Goal: Answer question/provide support

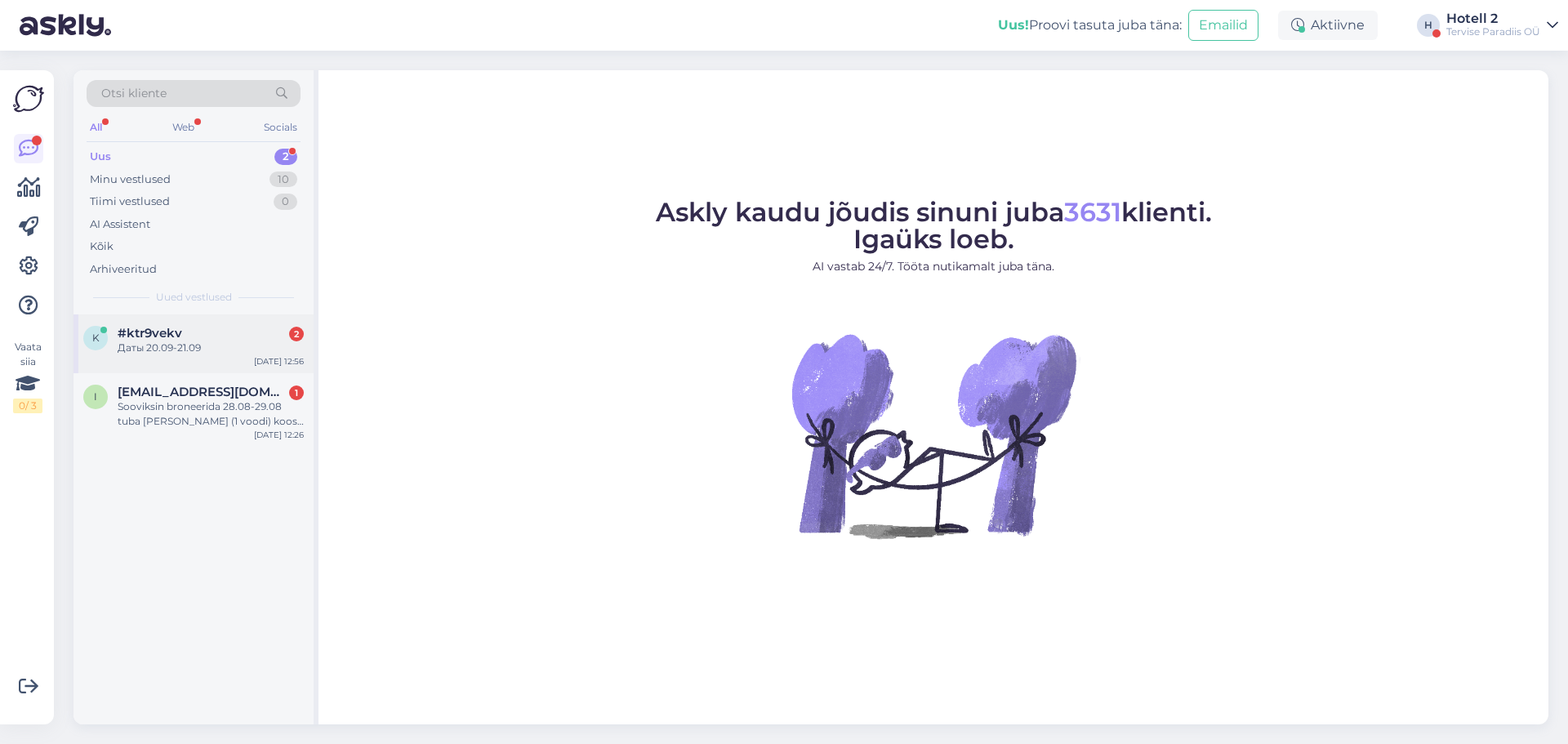
click at [199, 334] on div "#ktr9vekv 2" at bounding box center [210, 333] width 186 height 15
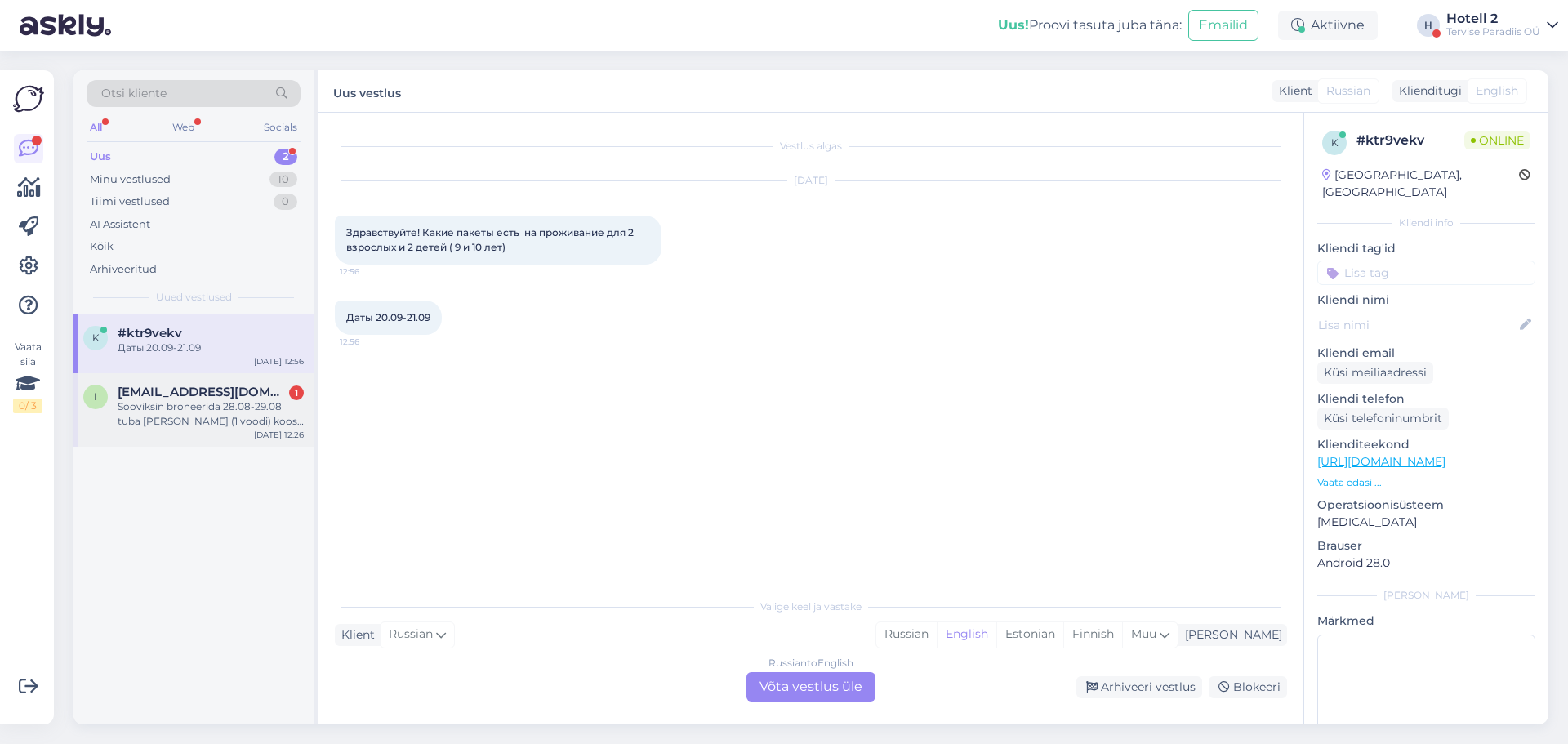
click at [197, 411] on div "Sooviksin broneerida 28.08-29.08 tuba kahele (1 voodi) koos Spa külastuse ja ho…" at bounding box center [210, 413] width 186 height 29
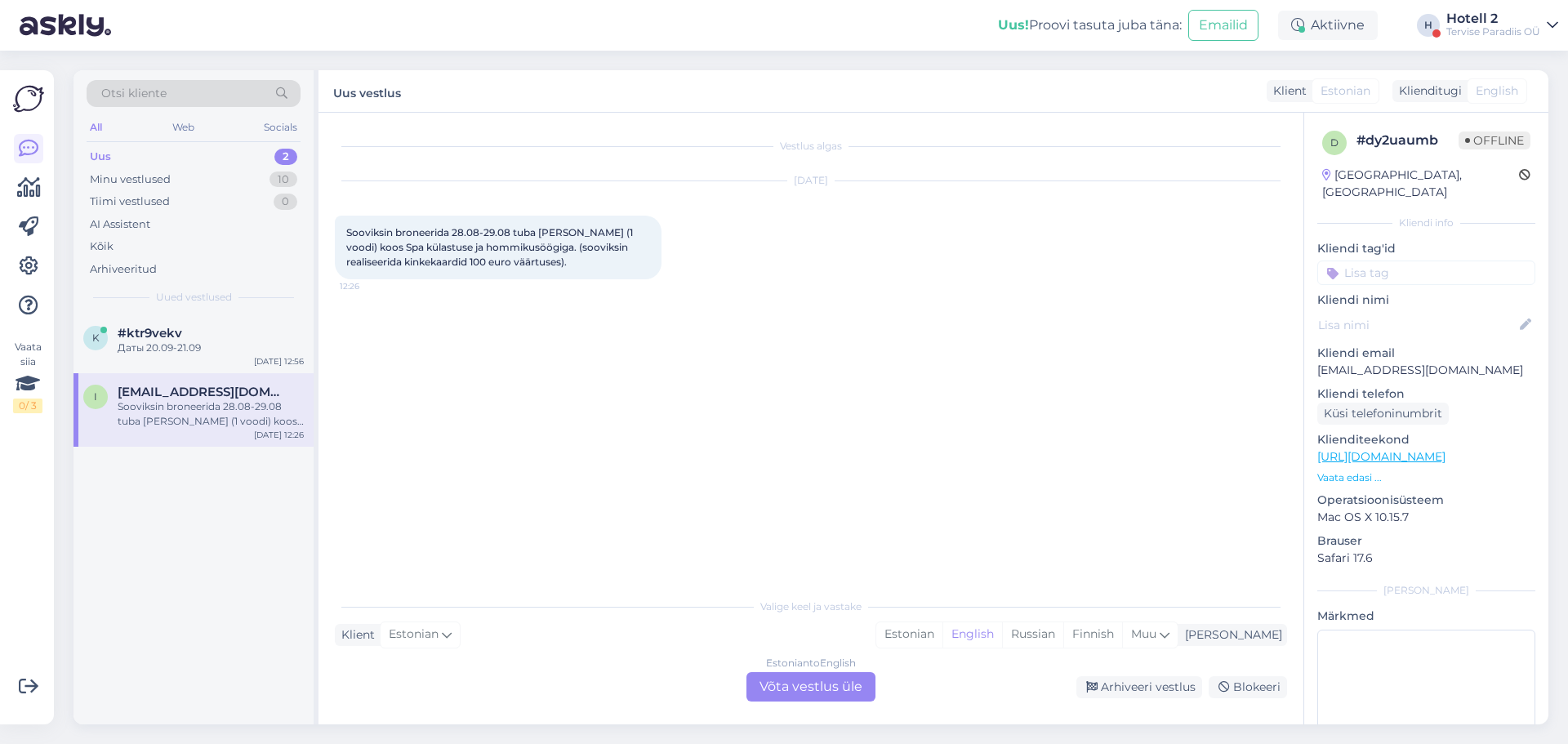
click at [801, 690] on div "Estonian to English Võta vestlus üle" at bounding box center [810, 687] width 129 height 29
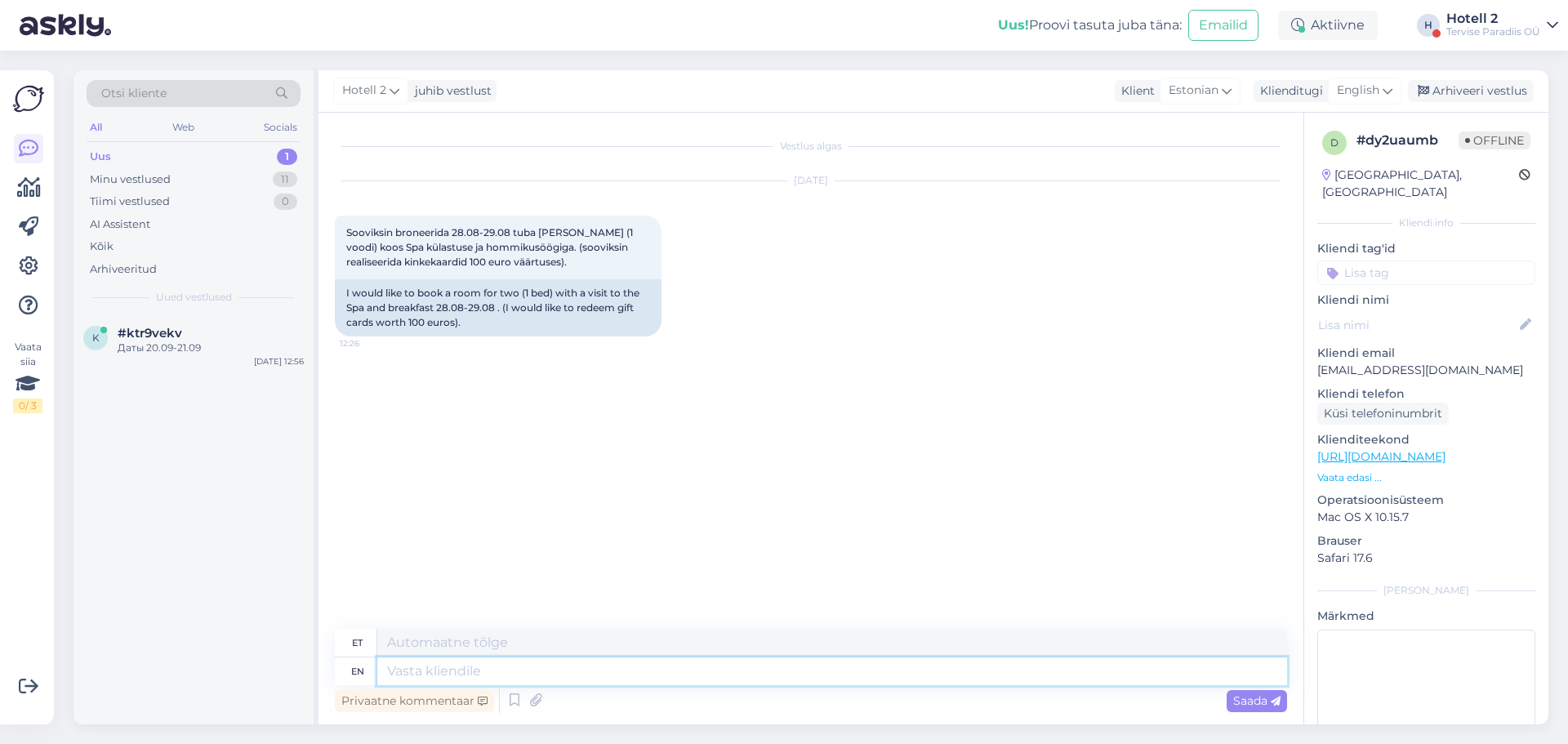
click at [484, 670] on textarea at bounding box center [832, 672] width 910 height 28
click at [1360, 94] on span "English" at bounding box center [1358, 90] width 42 height 18
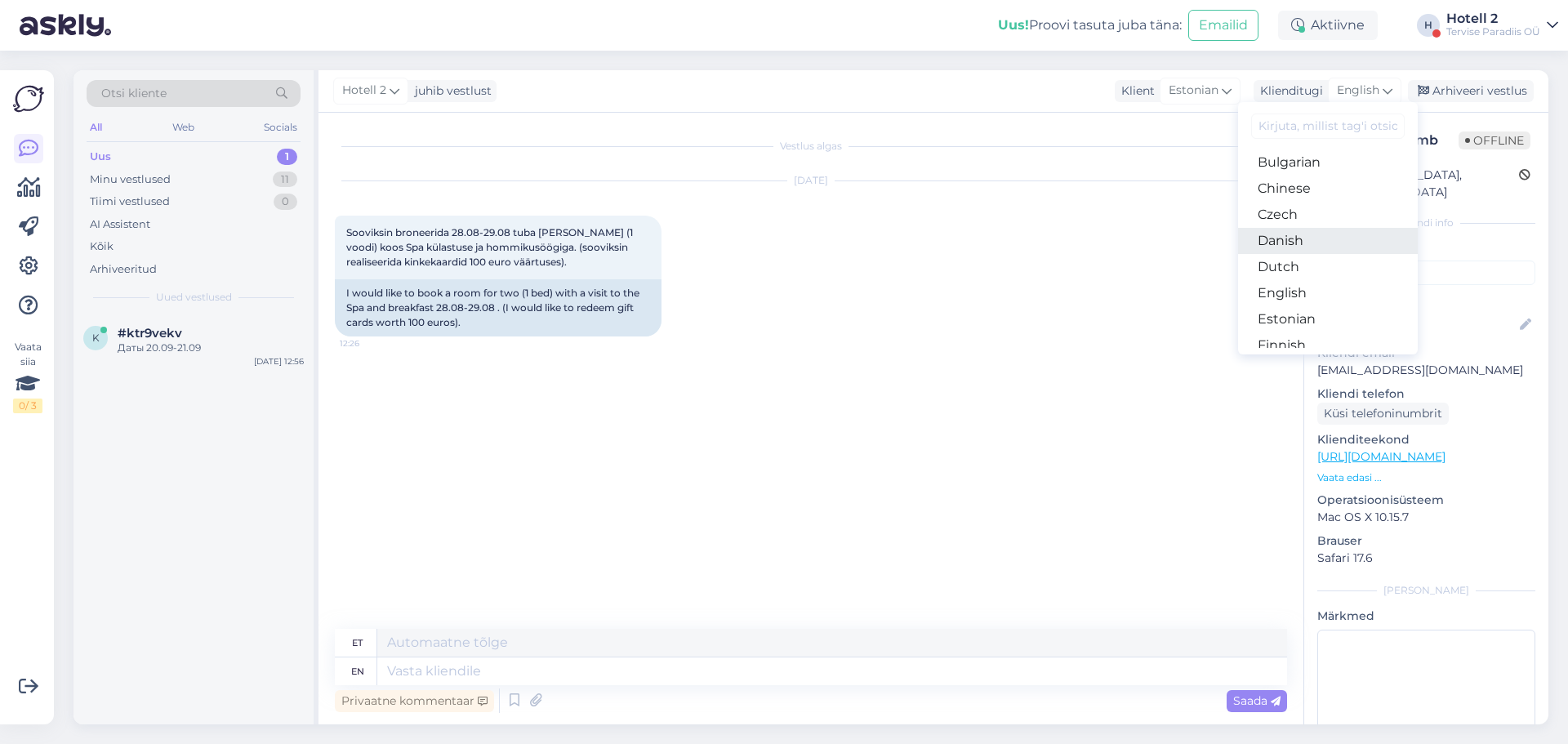
scroll to position [82, 0]
click at [1308, 286] on link "Estonian" at bounding box center [1328, 291] width 179 height 26
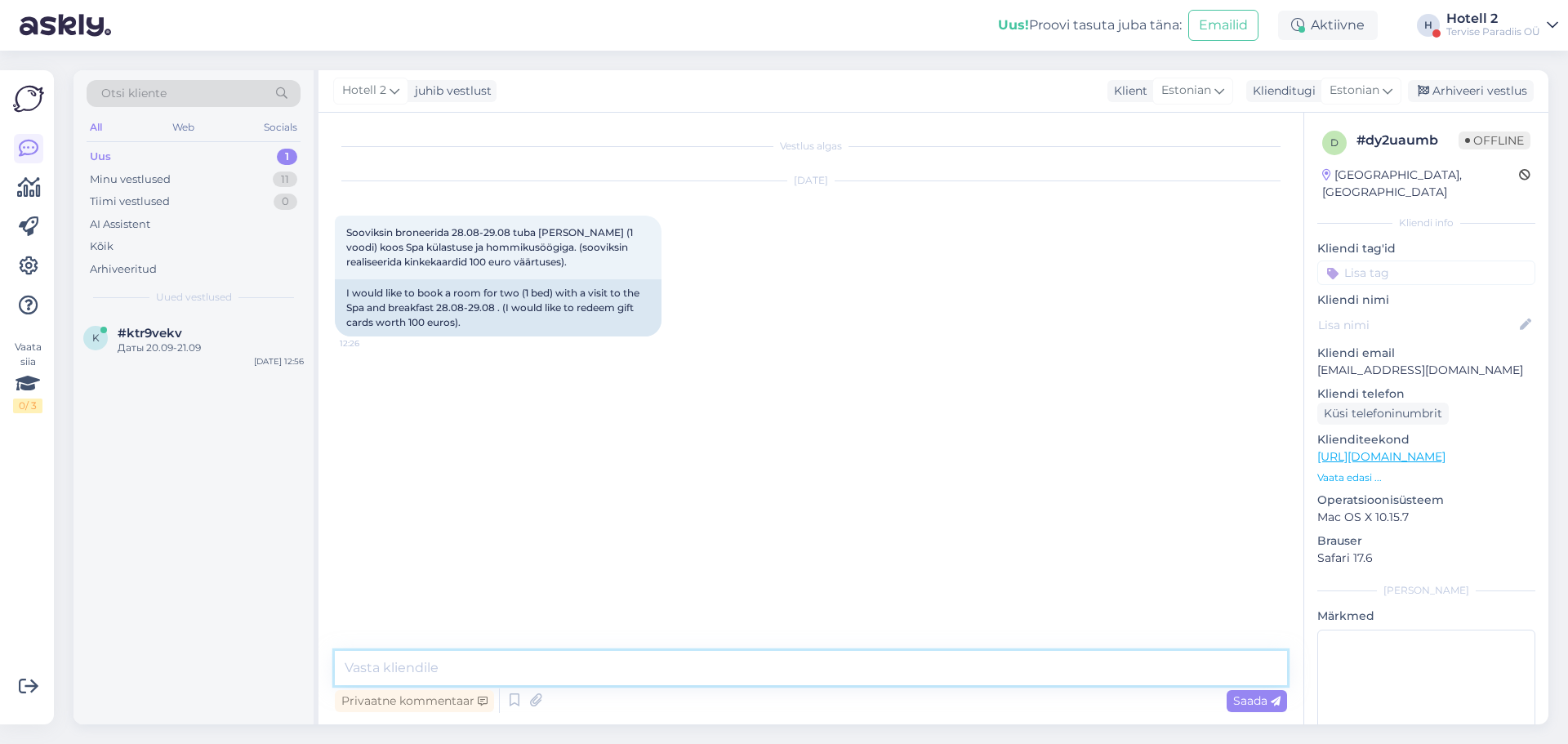
click at [558, 661] on textarea at bounding box center [811, 668] width 952 height 35
type textarea "Palun saateke oma broneerimissoov sales@ma"
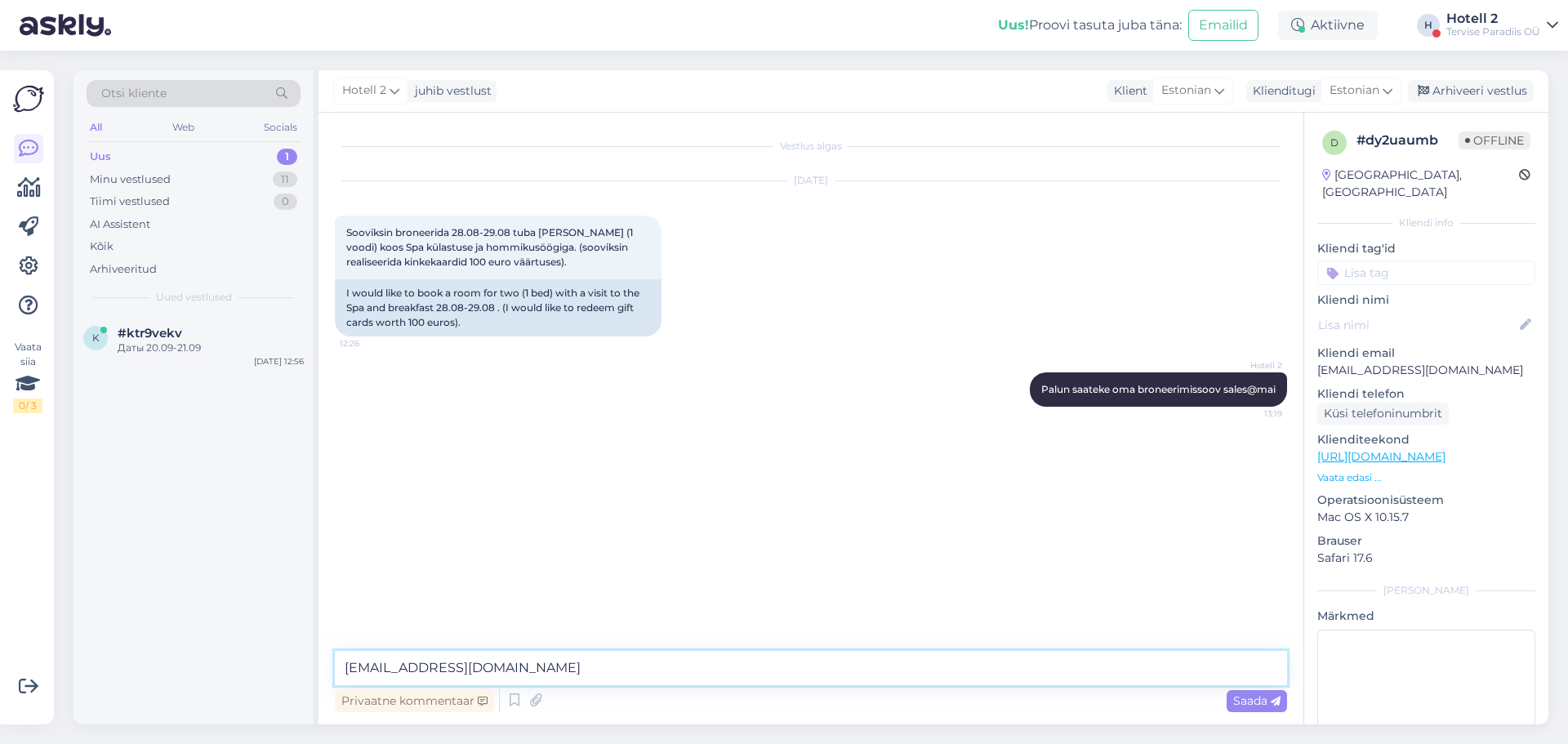
click at [344, 666] on textarea "sales@spa.ee" at bounding box center [811, 668] width 952 height 35
click at [352, 667] on textarea "vabandust! sales@spa.ee" at bounding box center [811, 668] width 952 height 35
type textarea "Vabandust! sales@spa.ee"
click at [1252, 694] on span "Saada" at bounding box center [1256, 701] width 47 height 15
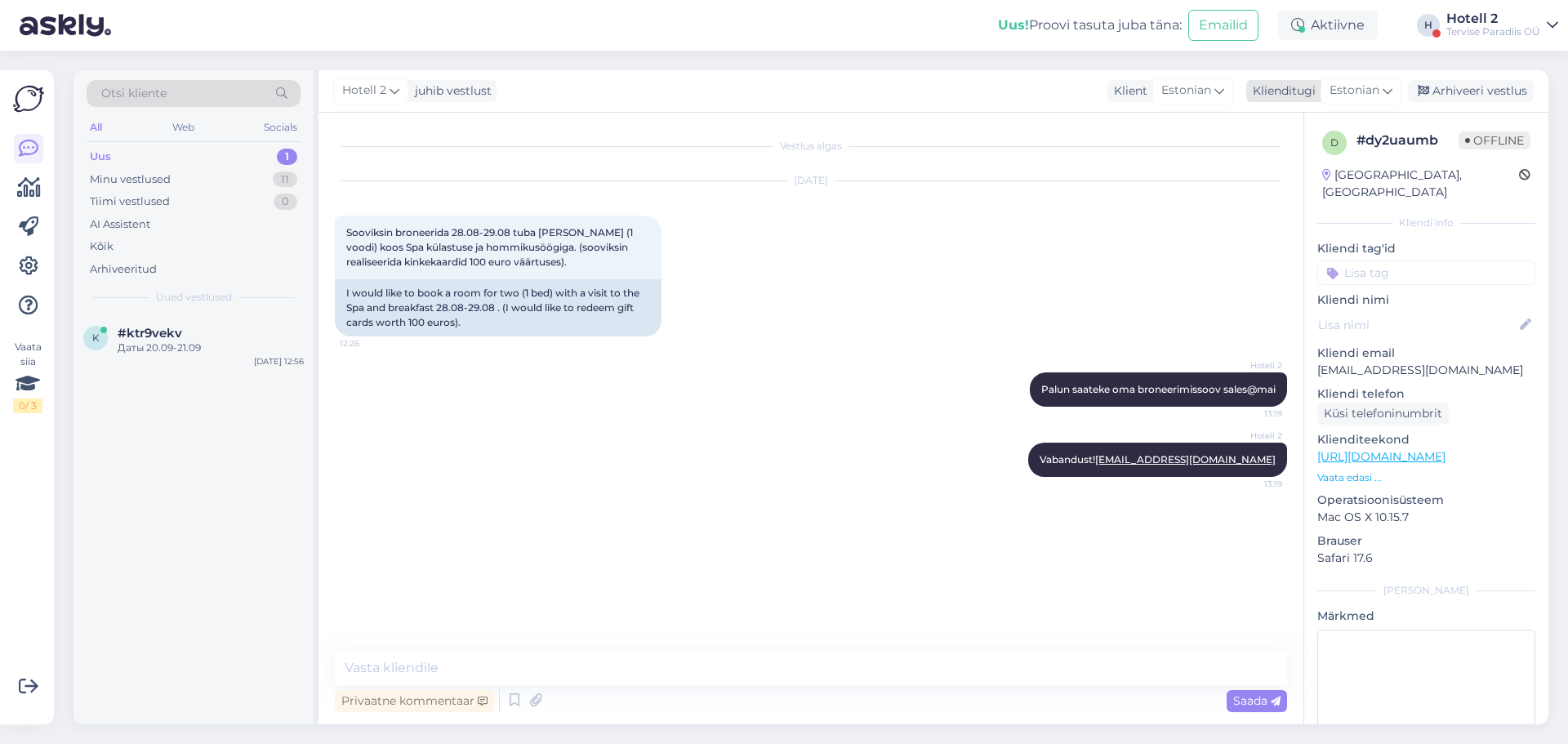
drag, startPoint x: 1477, startPoint y: 89, endPoint x: 1451, endPoint y: 102, distance: 29.1
click at [1477, 89] on div "Arhiveeri vestlus" at bounding box center [1471, 90] width 126 height 22
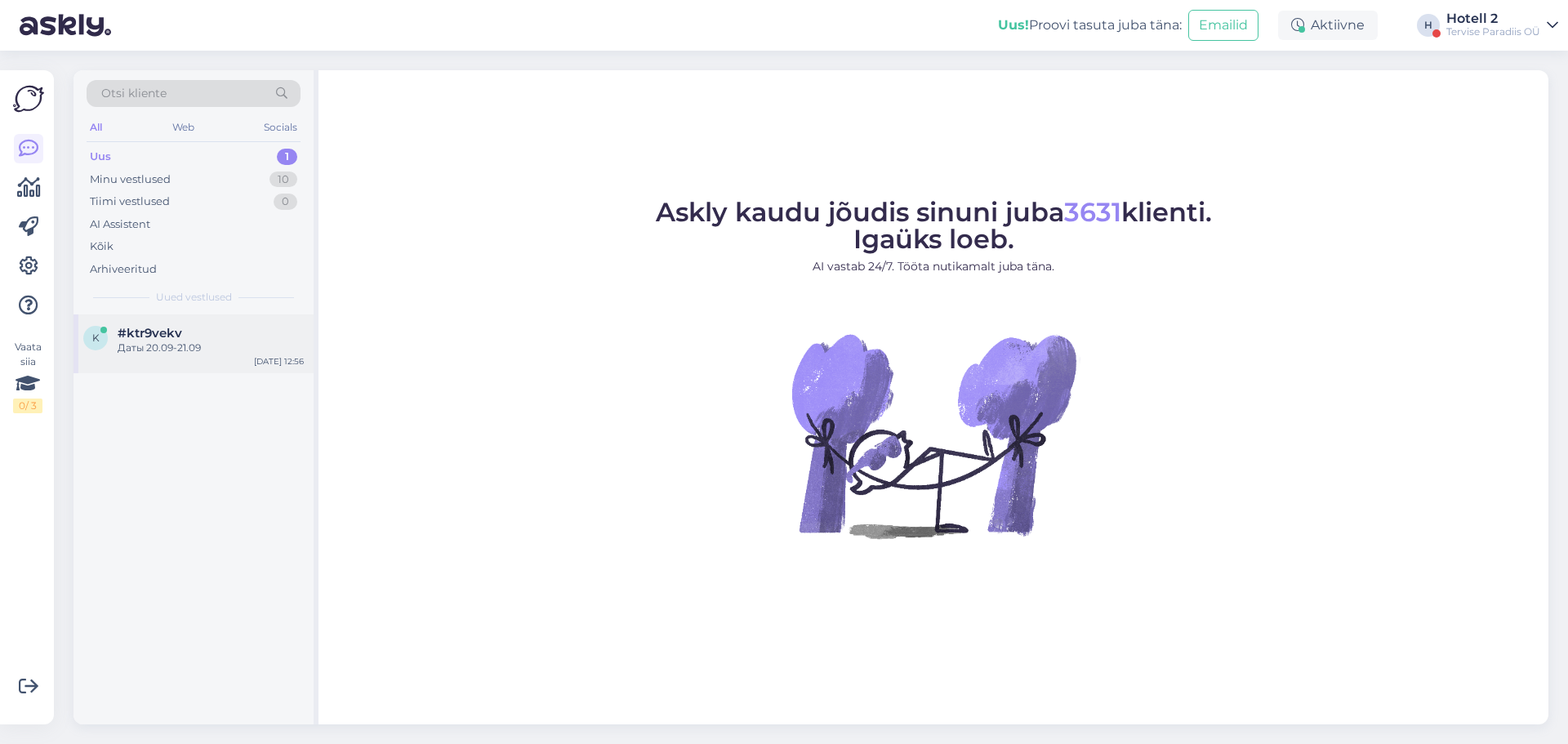
click at [155, 328] on span "#ktr9vekv" at bounding box center [149, 333] width 65 height 15
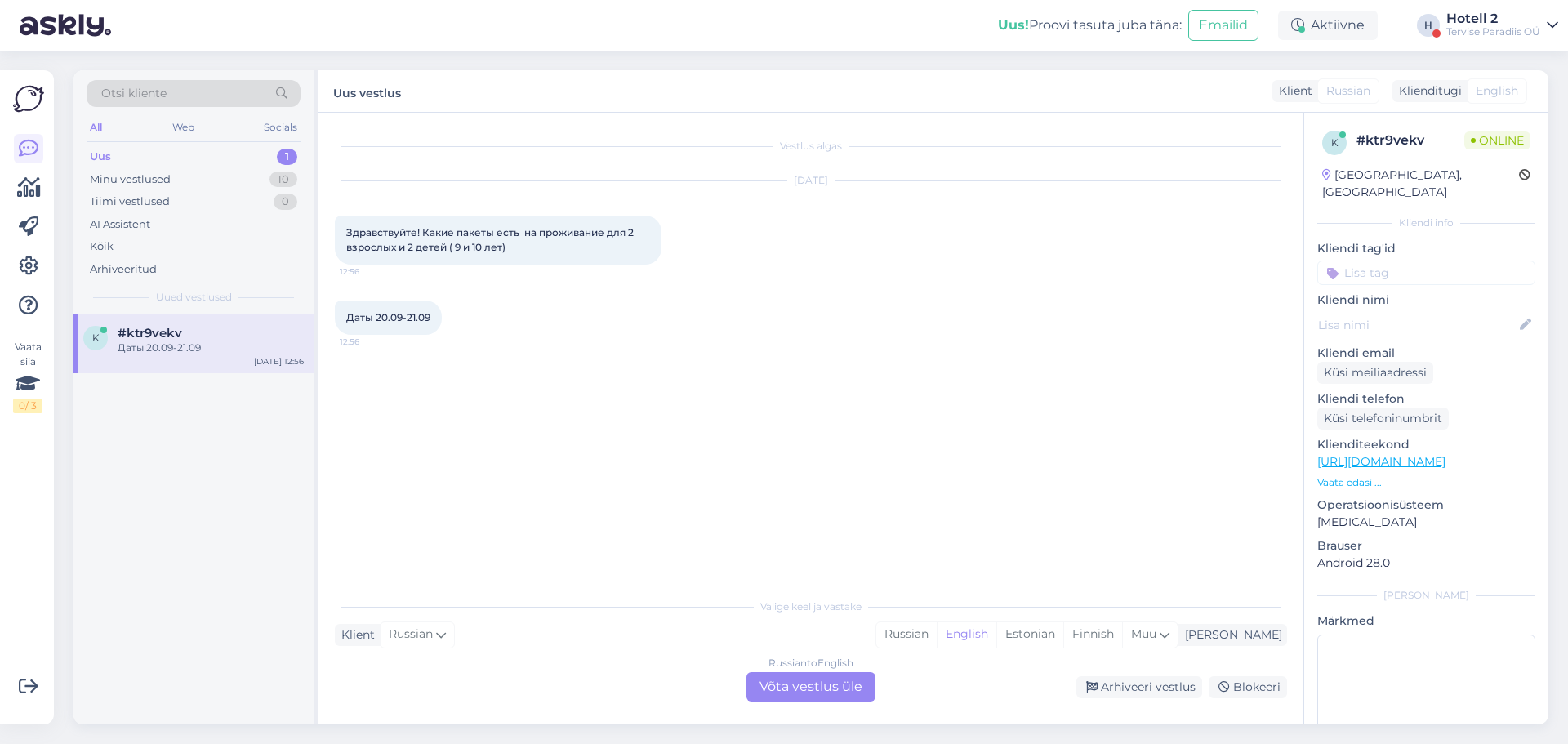
click at [554, 637] on div "Klient Russian Mina Russian English Estonian Finnish Muu" at bounding box center [811, 635] width 952 height 22
click at [822, 685] on div "Russian to English Võta vestlus üle" at bounding box center [810, 687] width 129 height 29
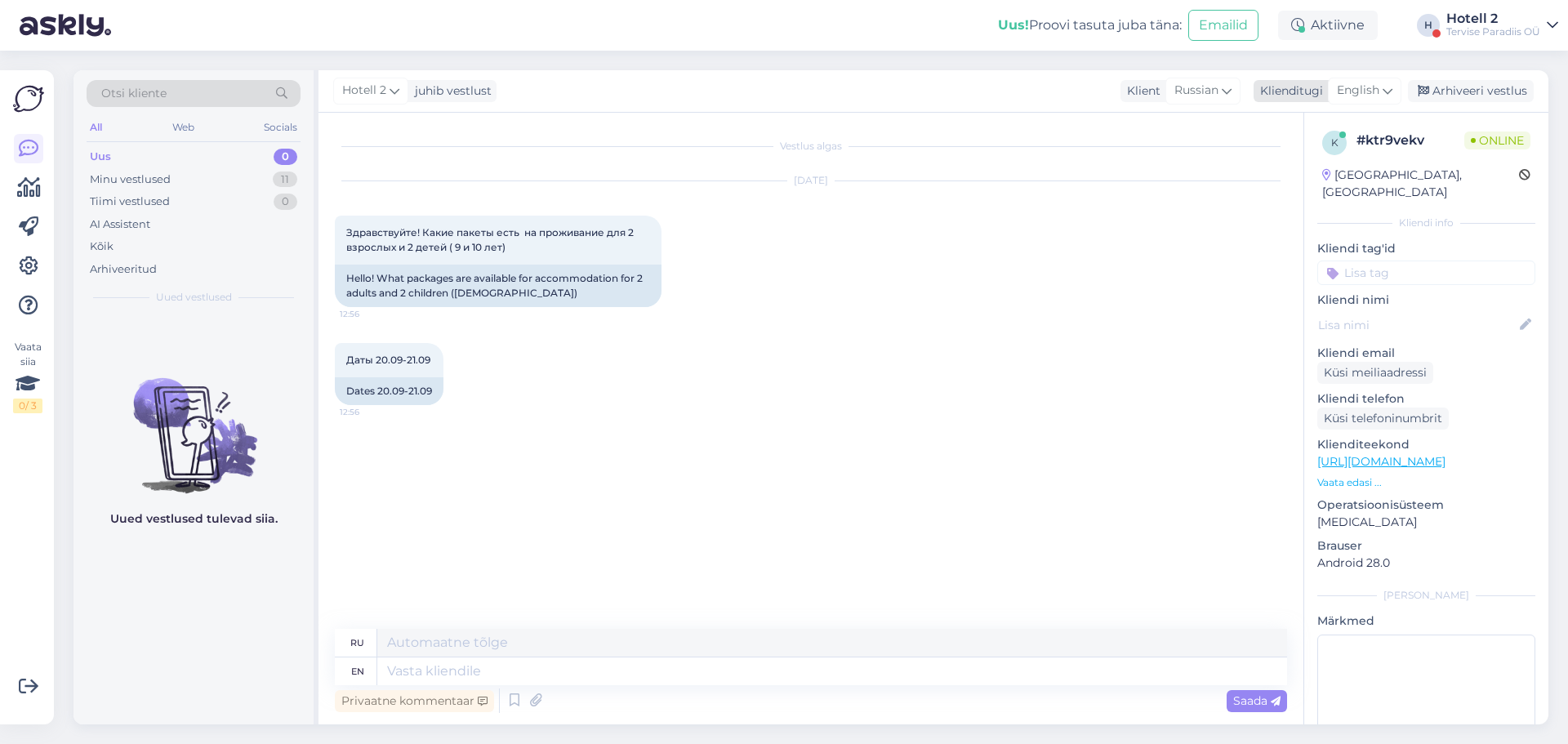
click at [1373, 91] on span "English" at bounding box center [1358, 90] width 42 height 18
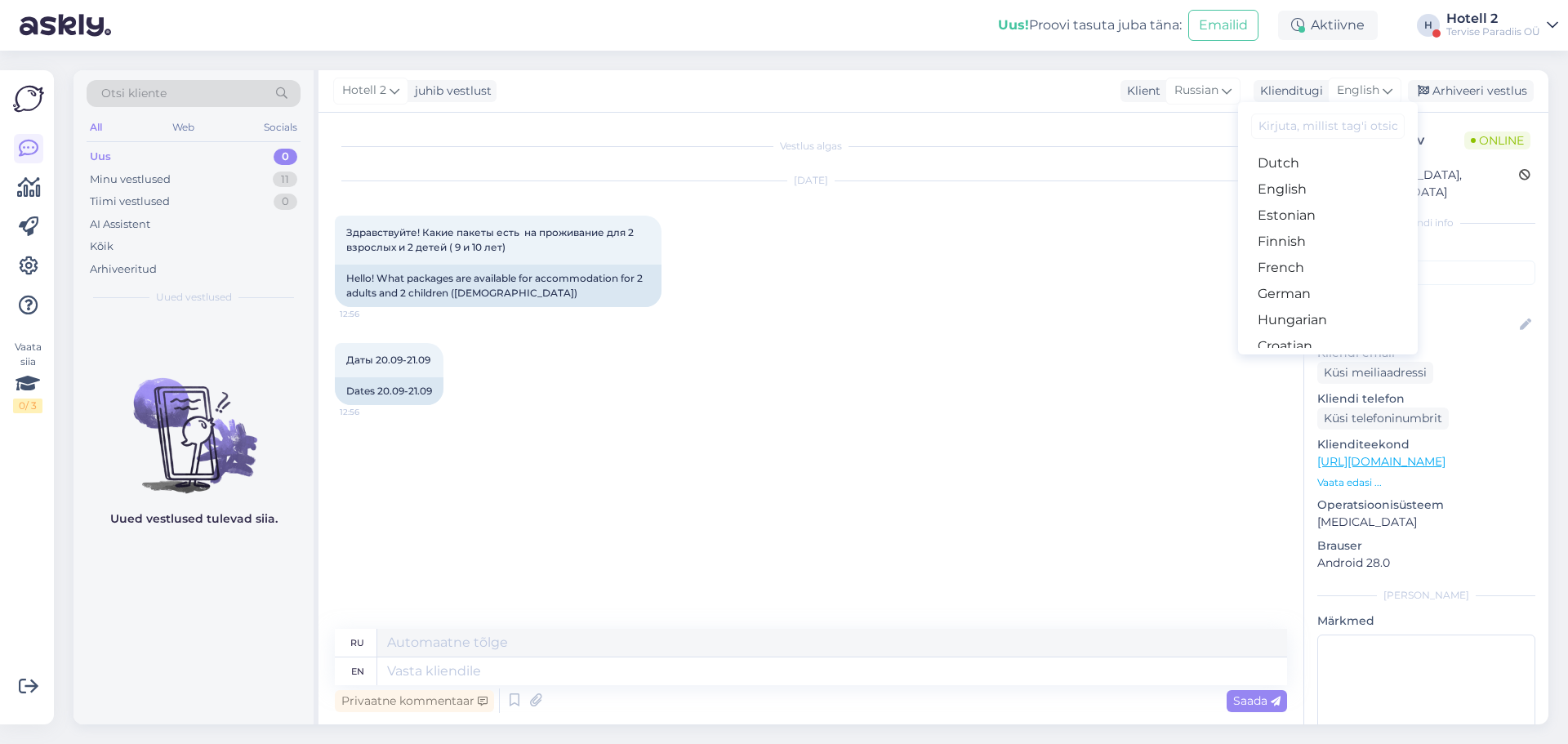
scroll to position [163, 0]
click at [1314, 212] on link "Estonian" at bounding box center [1328, 209] width 179 height 26
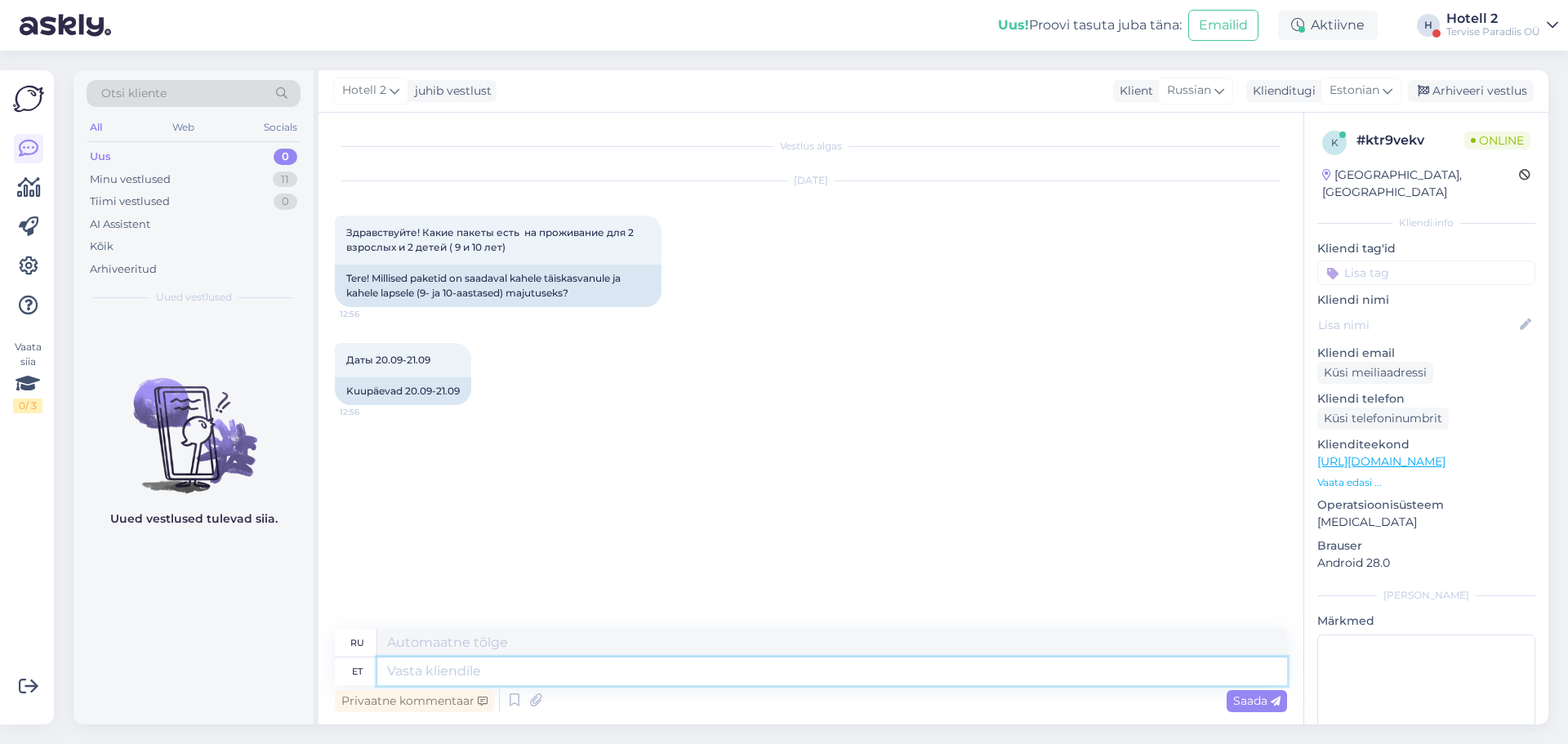
click at [492, 671] on textarea at bounding box center [832, 672] width 910 height 28
type textarea "Pakettide v"
type textarea "Пакеты"
type textarea "Pakettide valikuga s"
type textarea "С выбором пакетов"
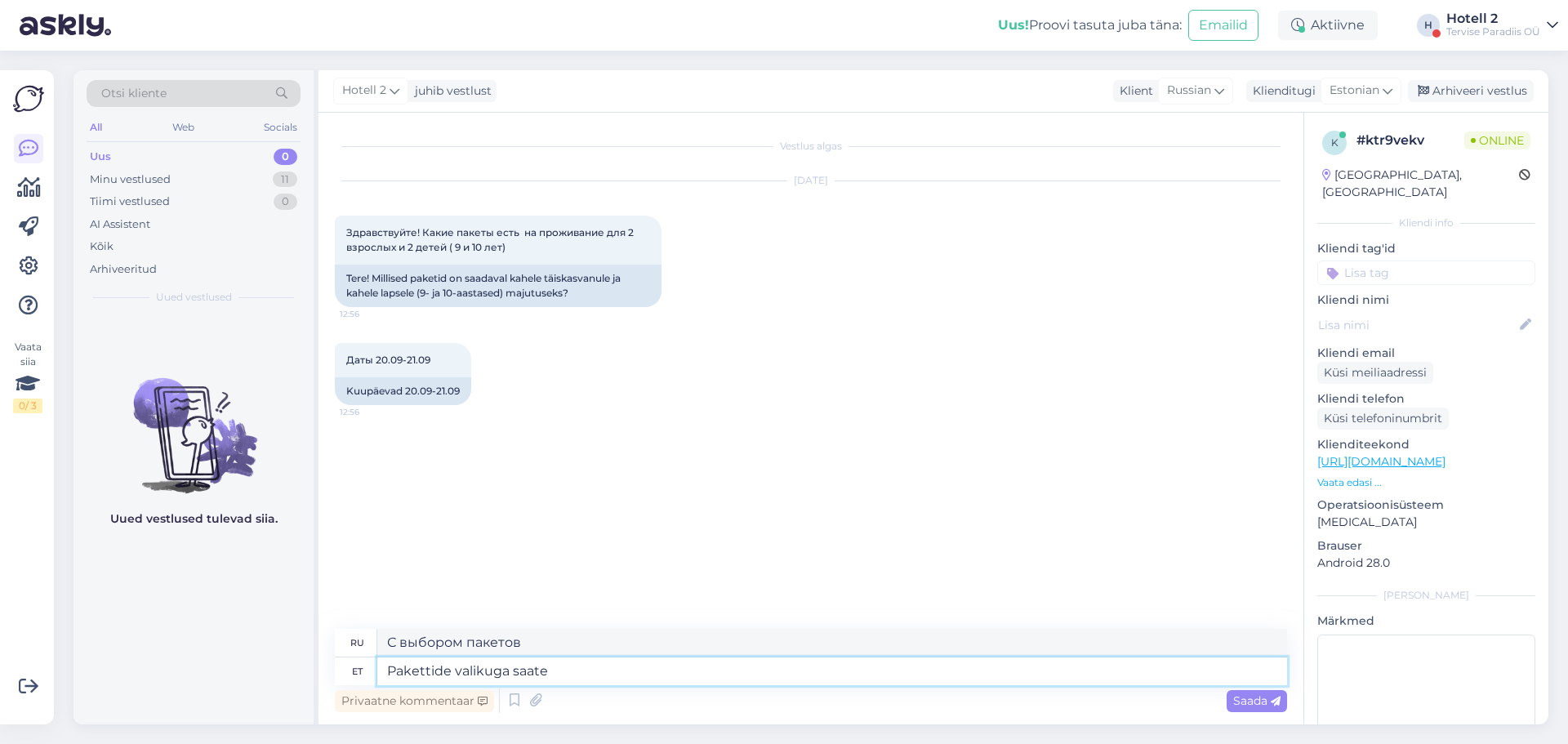
type textarea "Pakettide valikuga saate"
type textarea "С выбором пакетов вы можете"
type textarea "Pakettide valikuga saate tutvuda m"
type textarea "Вы можете ознакомиться с выбором пакета"
type textarea "Pakettide valikuga saate tutvuda meie k"
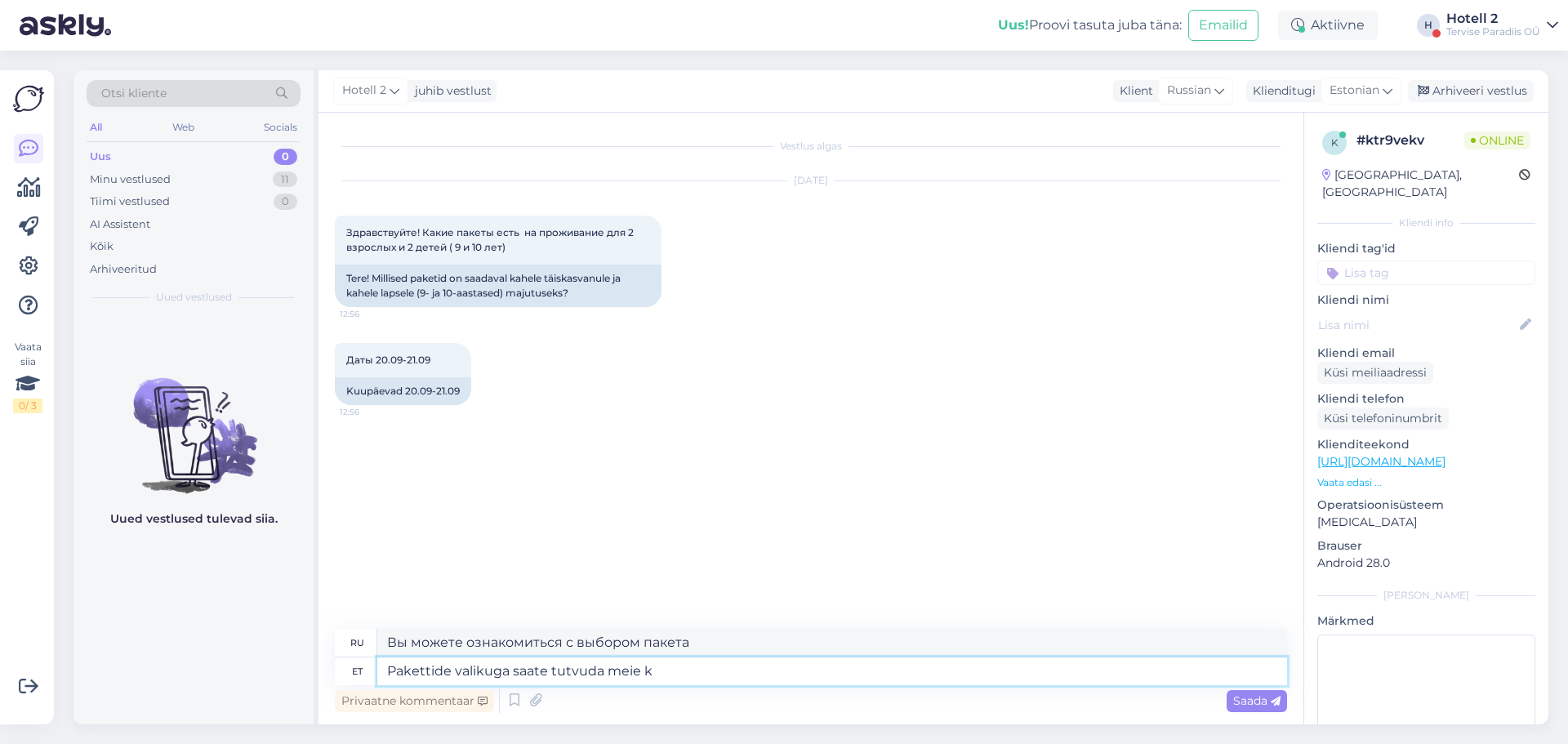
type textarea "Ознакомиться с выбором пакетов можно на нашем сайте."
type textarea "Pakettide valikuga saate tutvuda meie kodulehel"
click at [1249, 702] on span "Saada" at bounding box center [1256, 701] width 47 height 15
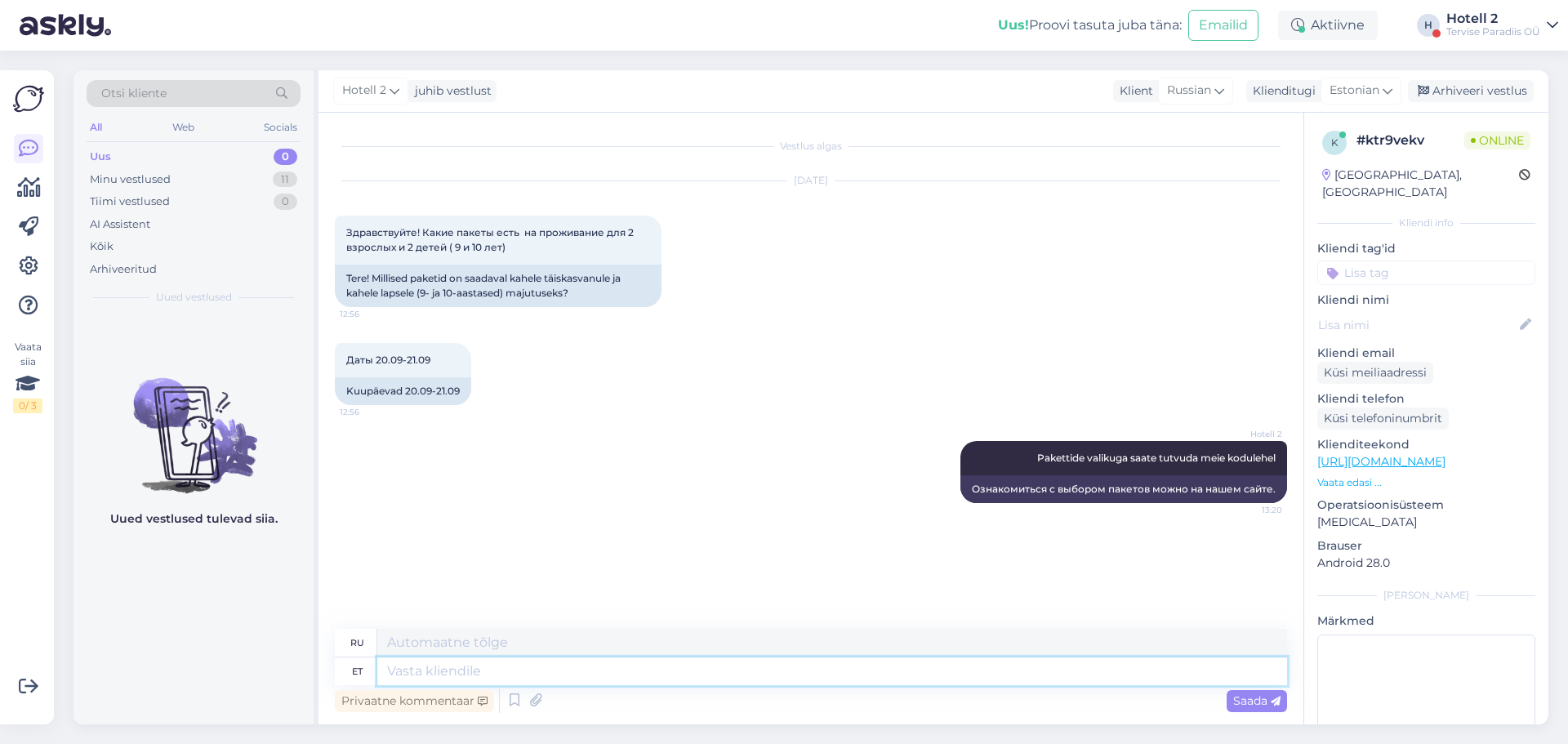
click at [473, 674] on textarea at bounding box center [832, 672] width 910 height 28
paste textarea "[URL][DOMAIN_NAME]"
type textarea "[URL][DOMAIN_NAME]"
click at [1257, 693] on span "Saada" at bounding box center [1256, 701] width 47 height 15
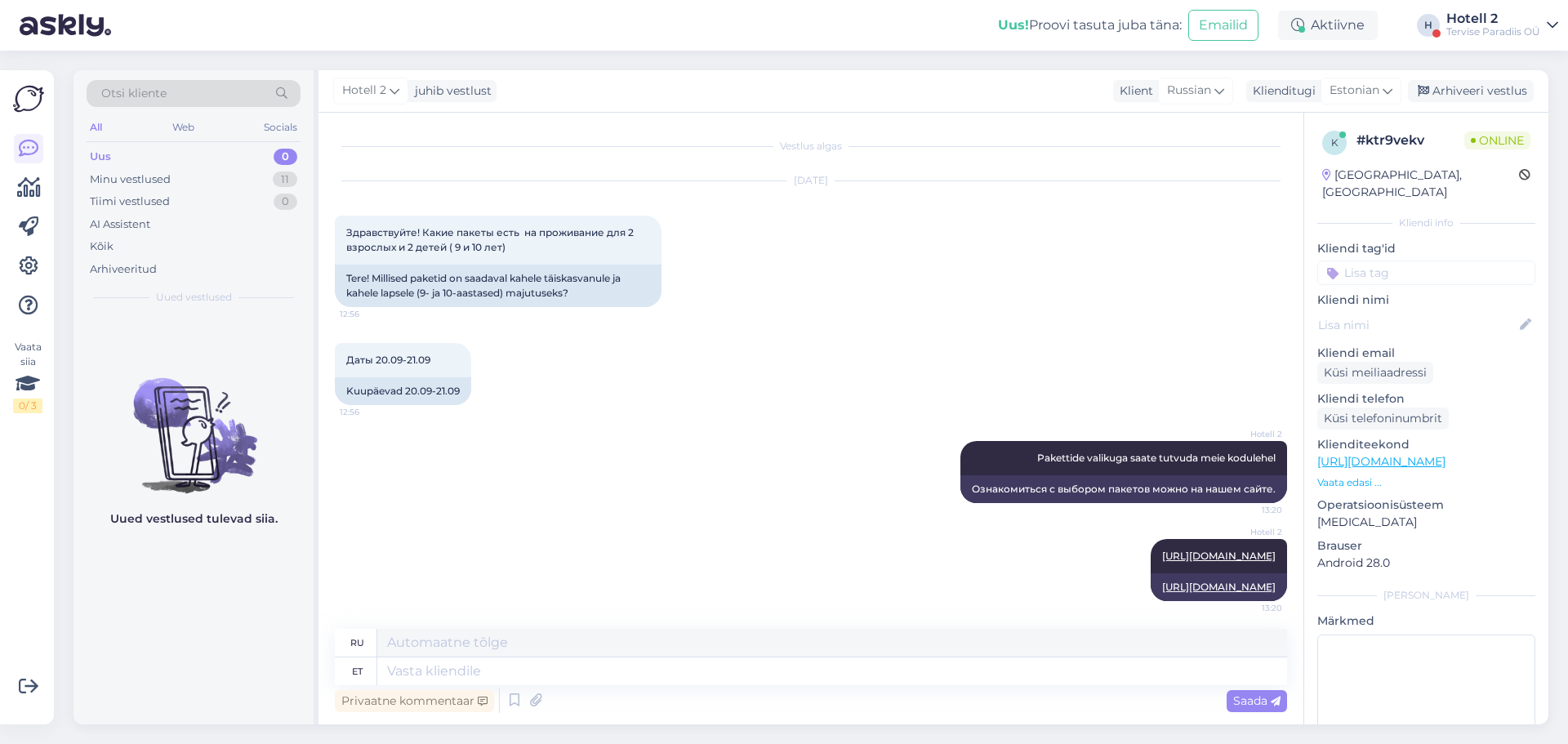
scroll to position [5, 0]
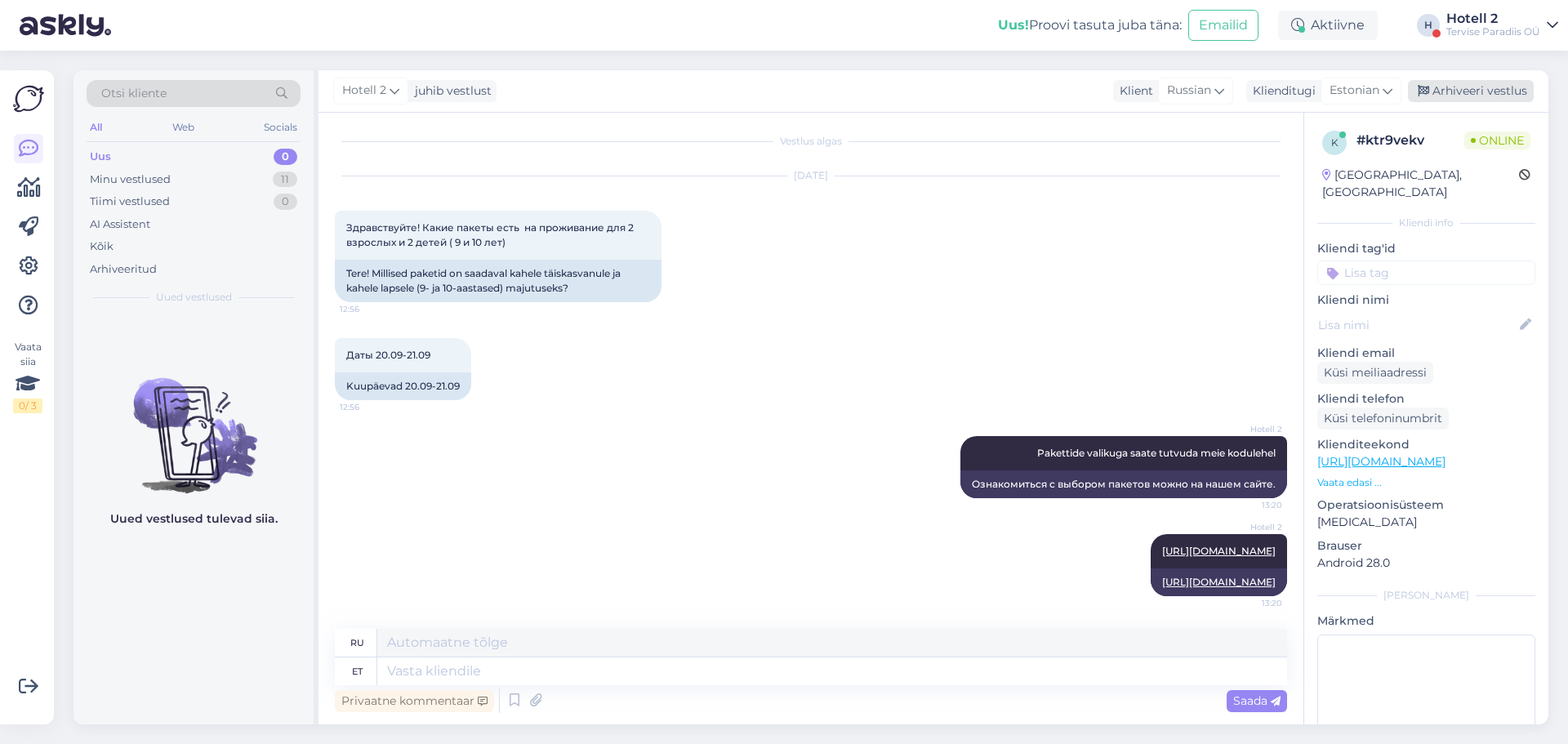
click at [1501, 88] on div "Arhiveeri vestlus" at bounding box center [1471, 90] width 126 height 22
